Goal: Task Accomplishment & Management: Complete application form

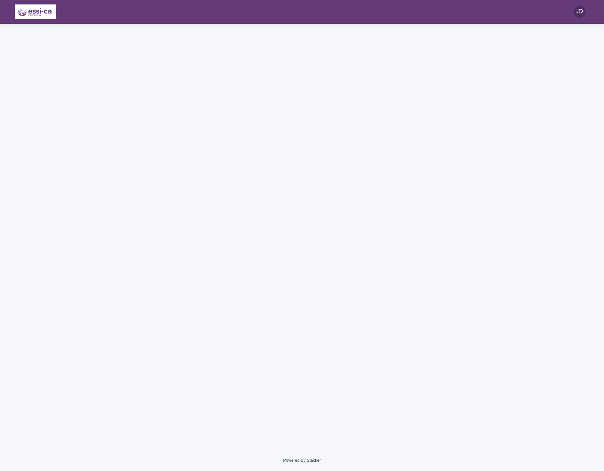
click at [64, 218] on div at bounding box center [302, 237] width 604 height 426
click at [88, 161] on div at bounding box center [302, 237] width 604 height 426
click at [74, 155] on div at bounding box center [302, 237] width 604 height 426
click at [73, 41] on div at bounding box center [302, 237] width 604 height 426
click at [133, 117] on div at bounding box center [301, 228] width 371 height 408
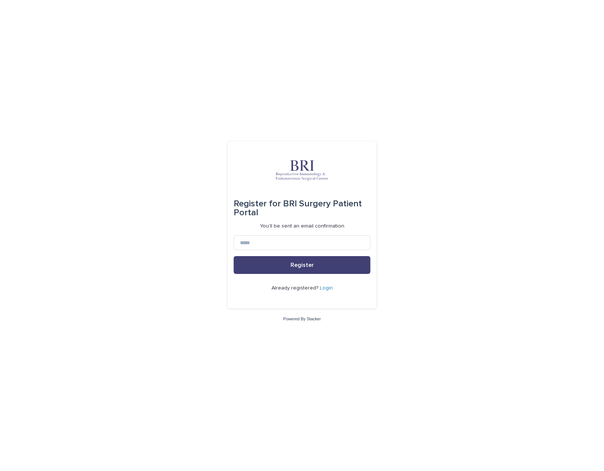
click at [64, 120] on div "Register for BRI Surgery Patient Portal You'll be sent an email confirmation Re…" at bounding box center [302, 235] width 604 height 471
drag, startPoint x: 92, startPoint y: 39, endPoint x: 101, endPoint y: 34, distance: 10.8
click at [96, 37] on div "Register for BRI Surgery Patient Portal You'll be sent an email confirmation Re…" at bounding box center [302, 235] width 604 height 471
click at [198, 55] on div "Register for BRI Surgery Patient Portal You'll be sent an email confirmation Re…" at bounding box center [302, 235] width 604 height 471
drag, startPoint x: 13, startPoint y: 73, endPoint x: 29, endPoint y: 0, distance: 74.2
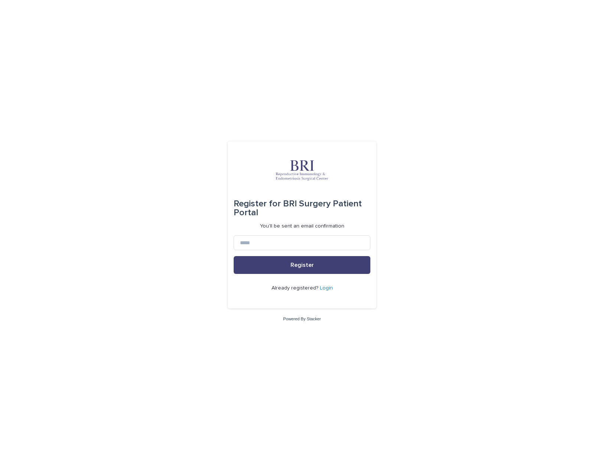
click at [14, 69] on div "Register for BRI Surgery Patient Portal You'll be sent an email confirmation Re…" at bounding box center [302, 235] width 604 height 471
click at [96, 120] on div "Register for BRI Surgery Patient Portal You'll be sent an email confirmation Re…" at bounding box center [302, 235] width 604 height 471
click at [117, 226] on div "Register for BRI Surgery Patient Portal You'll be sent an email confirmation Re…" at bounding box center [302, 235] width 604 height 471
click at [97, 216] on div "Register for BRI Surgery Patient Portal You'll be sent an email confirmation Re…" at bounding box center [302, 235] width 604 height 471
click at [82, 236] on div "Register for BRI Surgery Patient Portal You'll be sent an email confirmation Re…" at bounding box center [302, 235] width 604 height 471
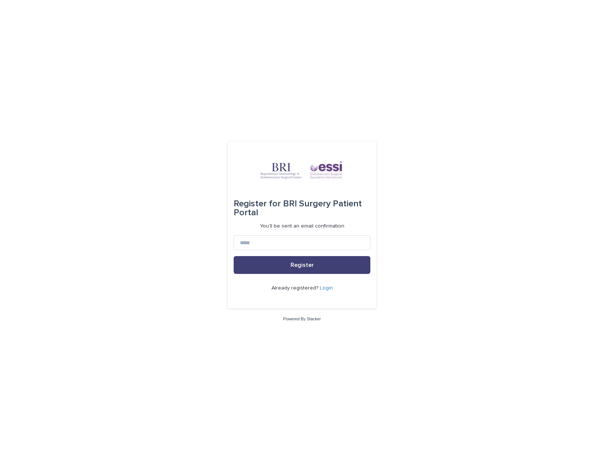
click at [76, 143] on div "Register for BRI Surgery Patient Portal You'll be sent an email confirmation Re…" at bounding box center [302, 235] width 604 height 471
click at [53, 99] on div "Register for Register for Patient Portal You'll be sent an email confirmation R…" at bounding box center [302, 235] width 604 height 471
click at [62, 120] on div "Register for Register for Patient Portal You'll be sent an email confirmation R…" at bounding box center [302, 235] width 604 height 471
click at [67, 130] on div "Register for Register for Patient Portal You'll be sent an email confirmation R…" at bounding box center [302, 235] width 604 height 471
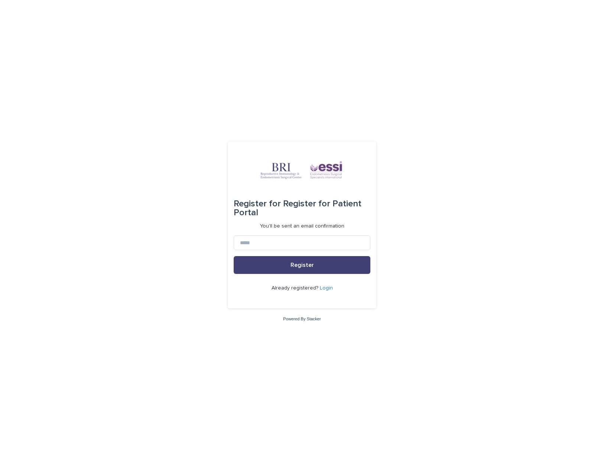
drag, startPoint x: 74, startPoint y: 134, endPoint x: 29, endPoint y: 120, distance: 47.2
click at [69, 131] on div "Register for Register for Patient Portal You'll be sent an email confirmation R…" at bounding box center [302, 235] width 604 height 471
click at [104, 120] on div "Register for Register for Patient Portal You'll be sent an email confirmation R…" at bounding box center [302, 235] width 604 height 471
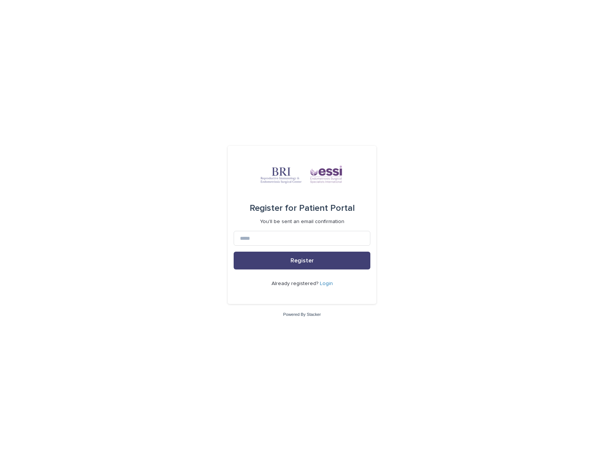
click at [70, 133] on div "Register for Patient Portal You'll be sent an email confirmation Register Alrea…" at bounding box center [302, 235] width 604 height 471
click at [68, 86] on div "Register for Patient Portal You'll be sent an email confirmation Register Alrea…" at bounding box center [302, 235] width 604 height 471
click at [65, 85] on div "Register for Patient Portal You'll be sent an email confirmation Register Alrea…" at bounding box center [302, 235] width 604 height 471
click at [57, 92] on div "Register for Patient Portal You'll be sent an email confirmation Register Alrea…" at bounding box center [302, 235] width 604 height 471
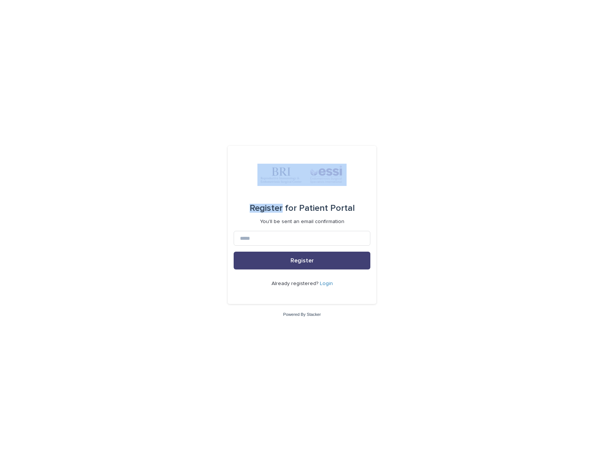
click at [57, 92] on div "Register for Patient Portal You'll be sent an email confirmation Register Alrea…" at bounding box center [302, 235] width 604 height 471
click at [62, 95] on div "Register for Patient Portal You'll be sent an email confirmation Register Alrea…" at bounding box center [302, 235] width 604 height 471
click at [78, 79] on div "Register for Patient Portal You'll be sent an email confirmation Register Alrea…" at bounding box center [302, 235] width 604 height 471
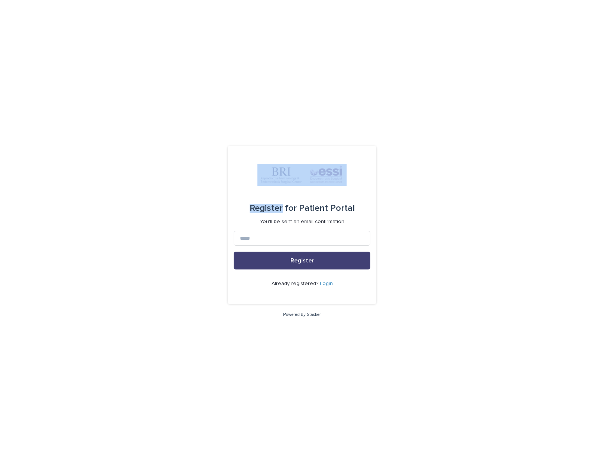
click at [58, 62] on div "Register for Patient Portal You'll be sent an email confirmation Register Alrea…" at bounding box center [302, 235] width 604 height 471
click at [105, 144] on div "Register for Patient Portal You'll be sent an email confirmation Register Alrea…" at bounding box center [302, 235] width 604 height 471
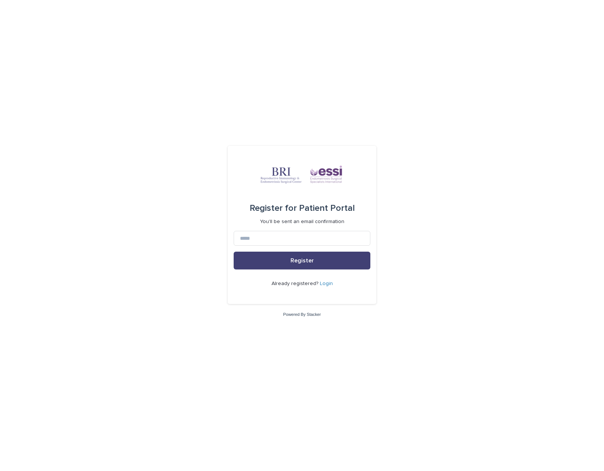
click at [105, 144] on div "Register for Patient Portal You'll be sent an email confirmation Register Alrea…" at bounding box center [302, 235] width 604 height 471
click at [101, 136] on div "Register for Patient Portal You'll be sent an email confirmation Register Alrea…" at bounding box center [302, 235] width 604 height 471
drag, startPoint x: 68, startPoint y: 91, endPoint x: 65, endPoint y: 94, distance: 4.2
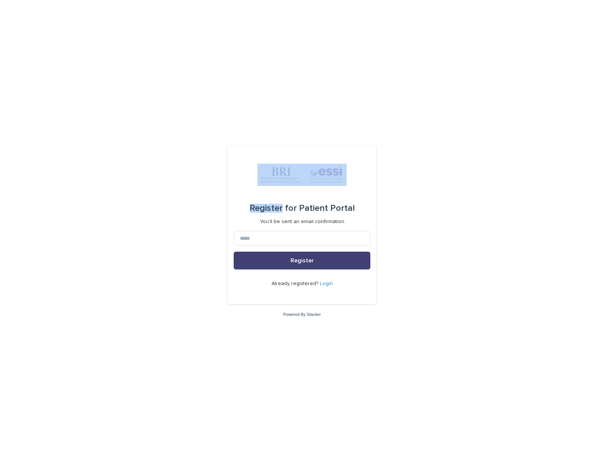
click at [65, 94] on div "Register for Patient Portal You'll be sent an email confirmation Register Alrea…" at bounding box center [302, 235] width 604 height 471
click at [52, 61] on div "Register for Patient Portal You'll be sent an email confirmation Register Alrea…" at bounding box center [302, 235] width 604 height 471
click at [52, 181] on div "Register for Patient Portal You'll be sent an email confirmation Register Alrea…" at bounding box center [302, 235] width 604 height 471
click at [52, 182] on div "Register for Patient Portal You'll be sent an email confirmation Register Alrea…" at bounding box center [302, 235] width 604 height 471
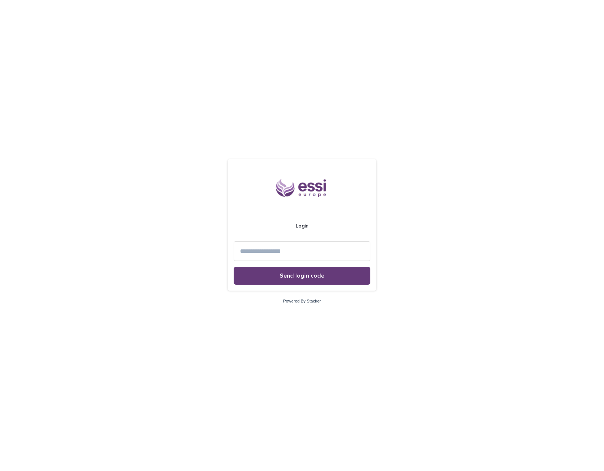
click at [75, 80] on div "Login Send login code Powered By Stacker" at bounding box center [302, 235] width 604 height 471
click at [141, 89] on div "Login Send login code Powered By Stacker" at bounding box center [302, 235] width 604 height 471
click at [156, 105] on div "Login Send login code Powered By Stacker" at bounding box center [302, 235] width 604 height 471
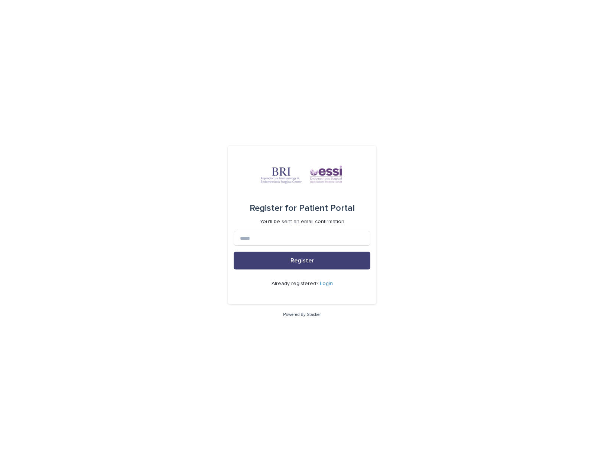
click at [140, 61] on div "Register for Patient Portal You'll be sent an email confirmation Register Alrea…" at bounding box center [302, 235] width 604 height 471
click at [119, 61] on div "Register for Patient Portal You'll be sent an email confirmation Register Alrea…" at bounding box center [302, 235] width 604 height 471
click at [113, 63] on div "Register for Patient Portal You'll be sent an email confirmation Register Alrea…" at bounding box center [302, 235] width 604 height 471
click at [107, 63] on div "Register for Patient Portal You'll be sent an email confirmation Register Alrea…" at bounding box center [302, 235] width 604 height 471
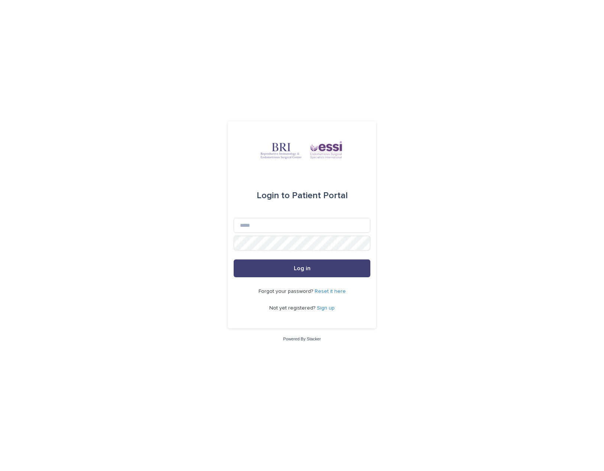
drag, startPoint x: 144, startPoint y: 159, endPoint x: 139, endPoint y: 155, distance: 6.4
click at [144, 158] on div "Login to Patient Portal Email Password Log in Forgot your password? Reset it he…" at bounding box center [302, 235] width 604 height 471
click at [131, 161] on div "Login to Patient Portal Email Password Log in Forgot your password? Reset it he…" at bounding box center [302, 235] width 604 height 471
click at [132, 222] on div "Login to Patient Portal Email Password Log in Forgot your password? Reset it he…" at bounding box center [302, 235] width 604 height 471
click at [166, 289] on div "Login to Patient Portal Email Password Log in Forgot your password? Reset it he…" at bounding box center [302, 235] width 604 height 471
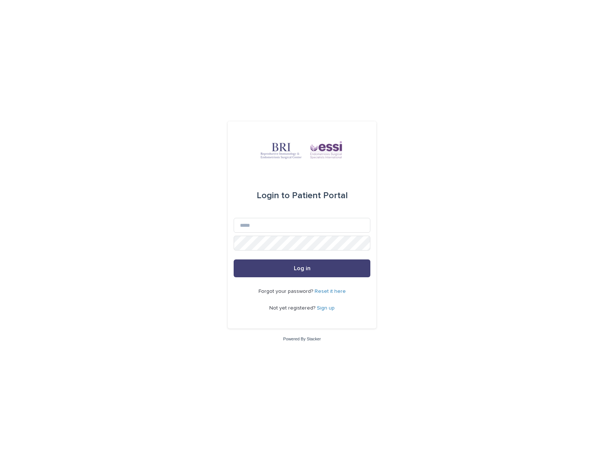
click at [163, 291] on div "Login to Patient Portal Email Password Log in Forgot your password? Reset it he…" at bounding box center [302, 235] width 604 height 471
click at [156, 293] on div "Login to Patient Portal Email Password Log in Forgot your password? Reset it he…" at bounding box center [302, 235] width 604 height 471
click at [150, 185] on div "Login to Patient Portal Email Password Log in Forgot your password? Reset it he…" at bounding box center [302, 235] width 604 height 471
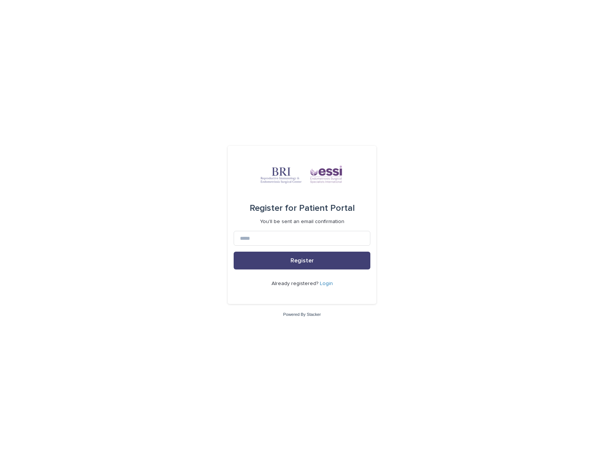
click at [327, 284] on link "Login" at bounding box center [326, 283] width 13 height 5
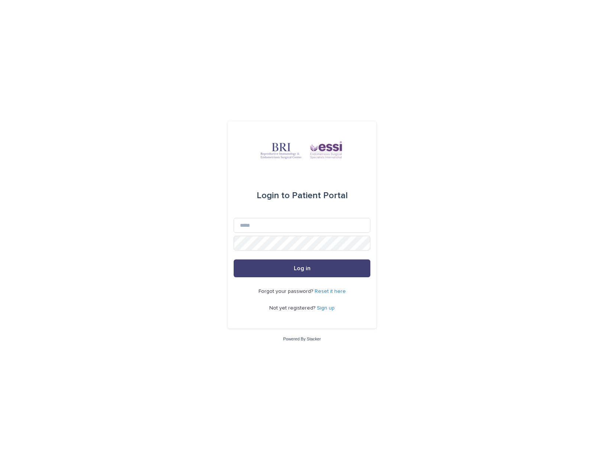
click at [126, 122] on div "Login to Patient Portal Email Password Log in Forgot your password? Reset it he…" at bounding box center [302, 235] width 604 height 471
